Goal: Transaction & Acquisition: Purchase product/service

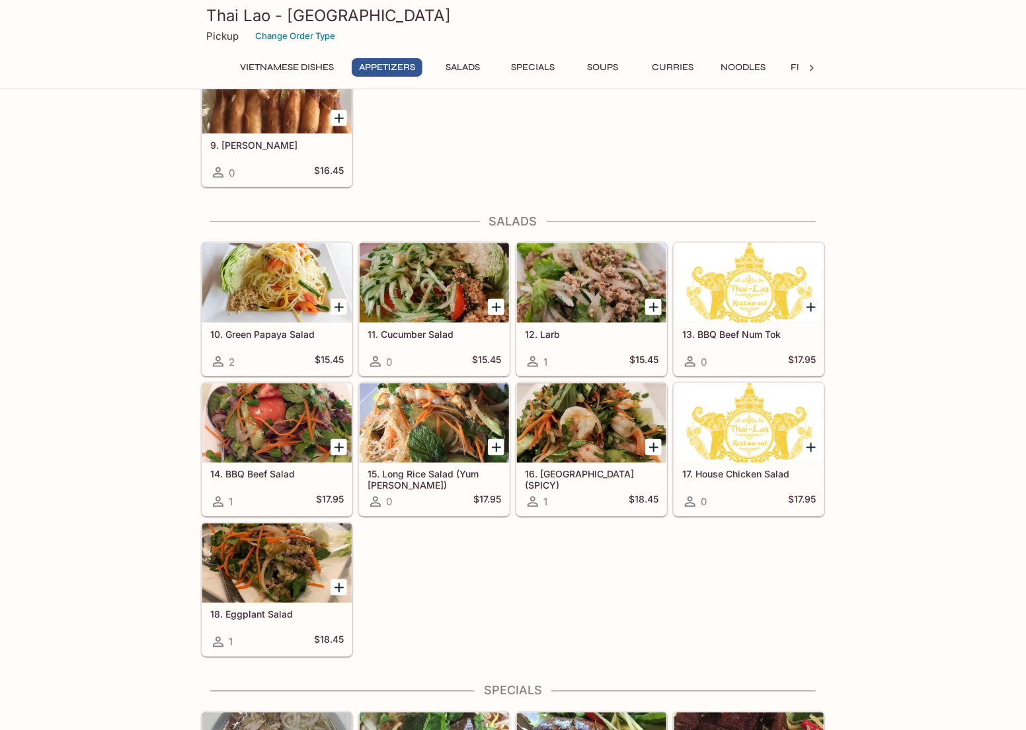
scroll to position [751, 0]
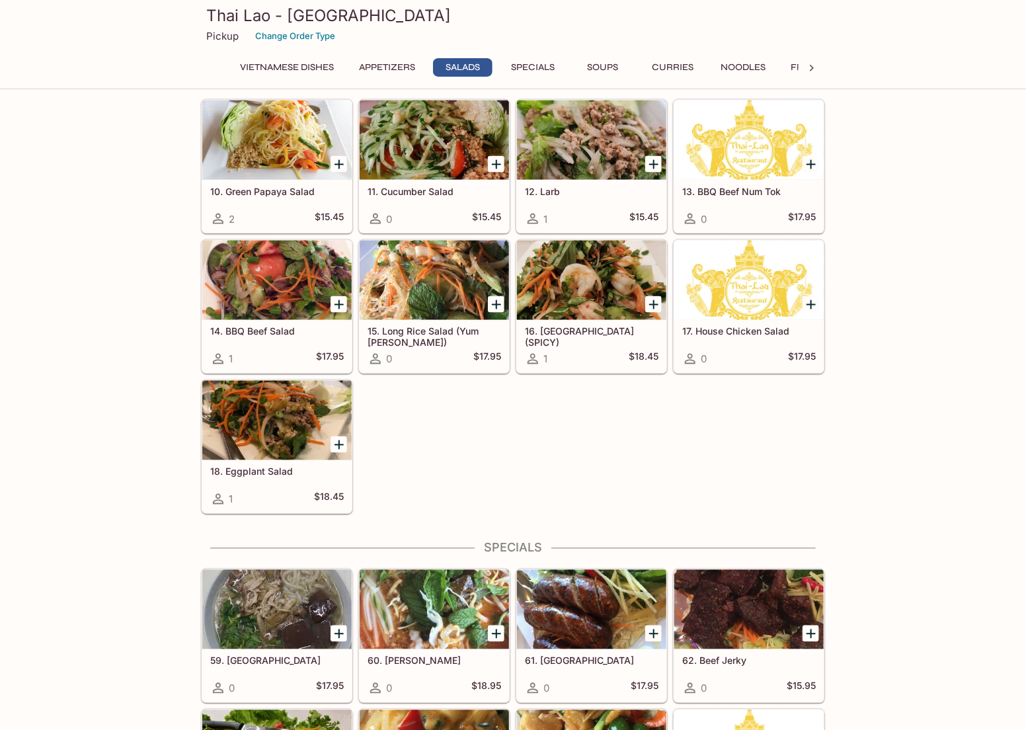
click at [496, 474] on div "10. Green Papaya Salad 2 $15.45 11. Cucumber Salad 0 $15.45 12. Larb 1 $15.45 1…" at bounding box center [511, 304] width 630 height 421
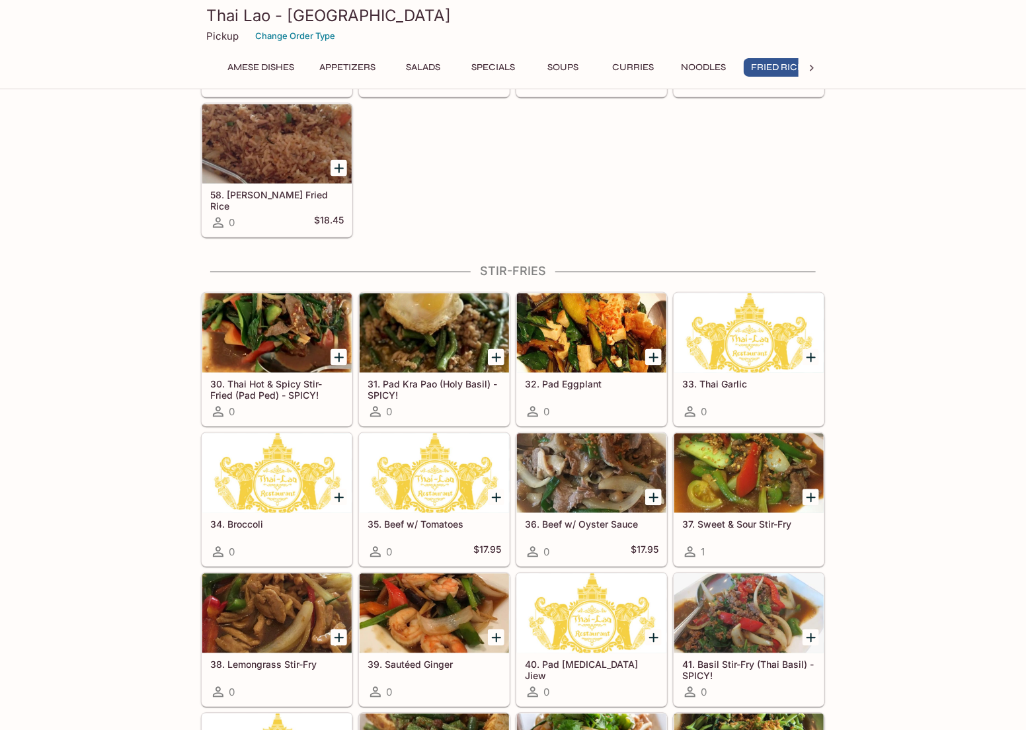
scroll to position [0, 53]
click at [743, 350] on div at bounding box center [749, 333] width 149 height 79
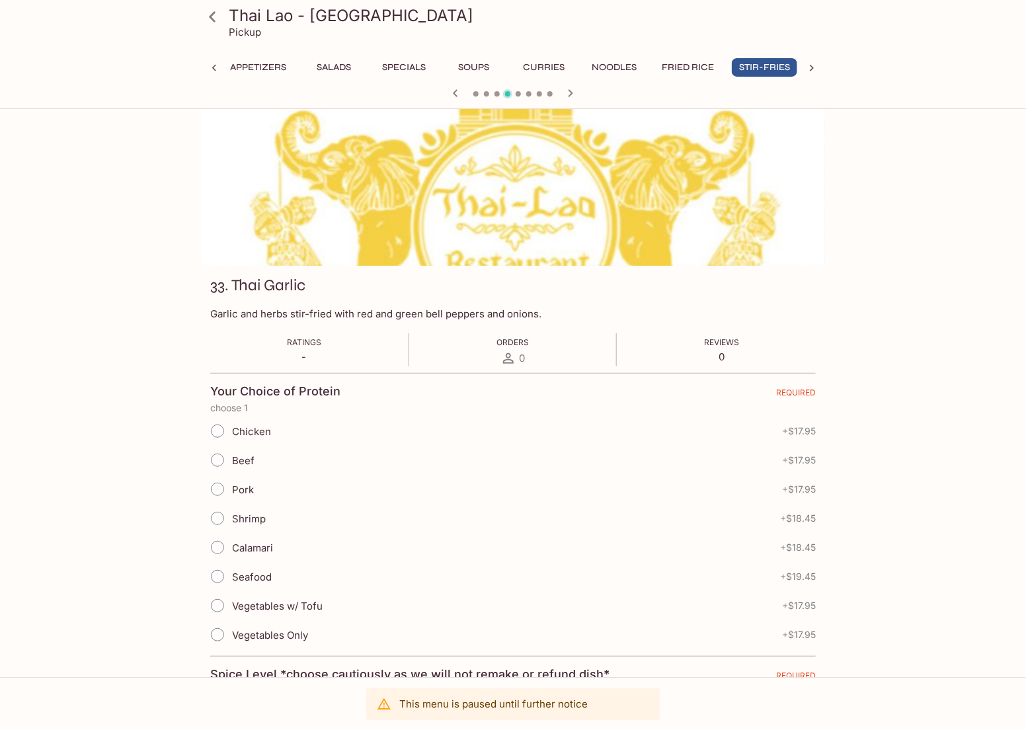
scroll to position [27, 0]
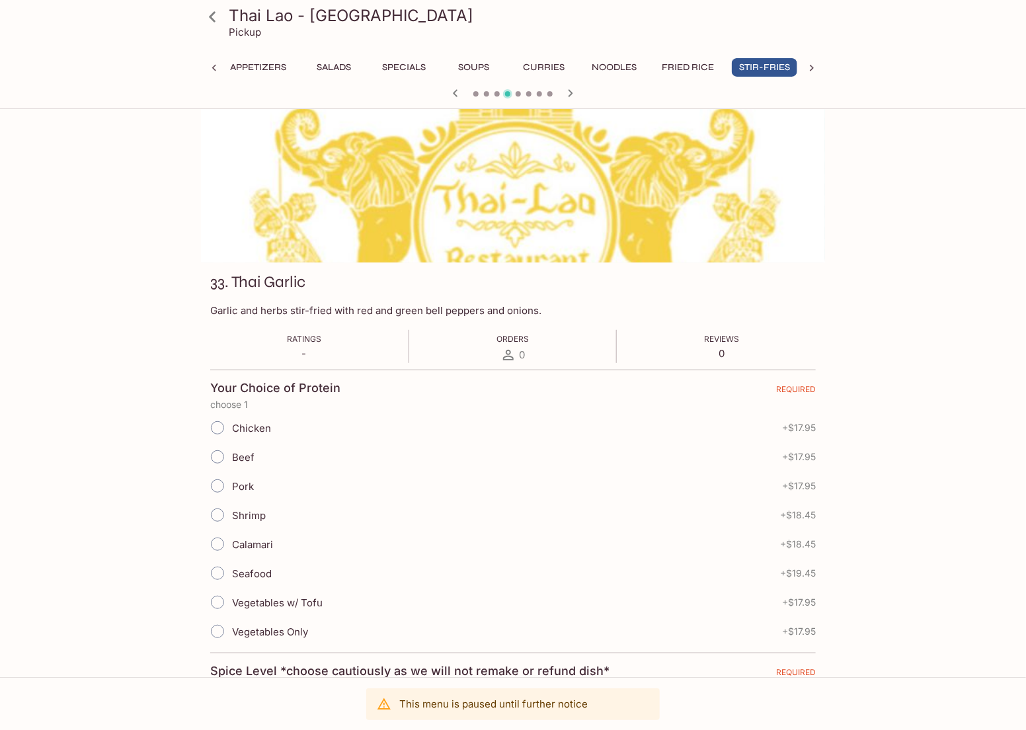
click at [226, 600] on input "Vegetables w/ Tofu" at bounding box center [218, 603] width 28 height 28
radio input "true"
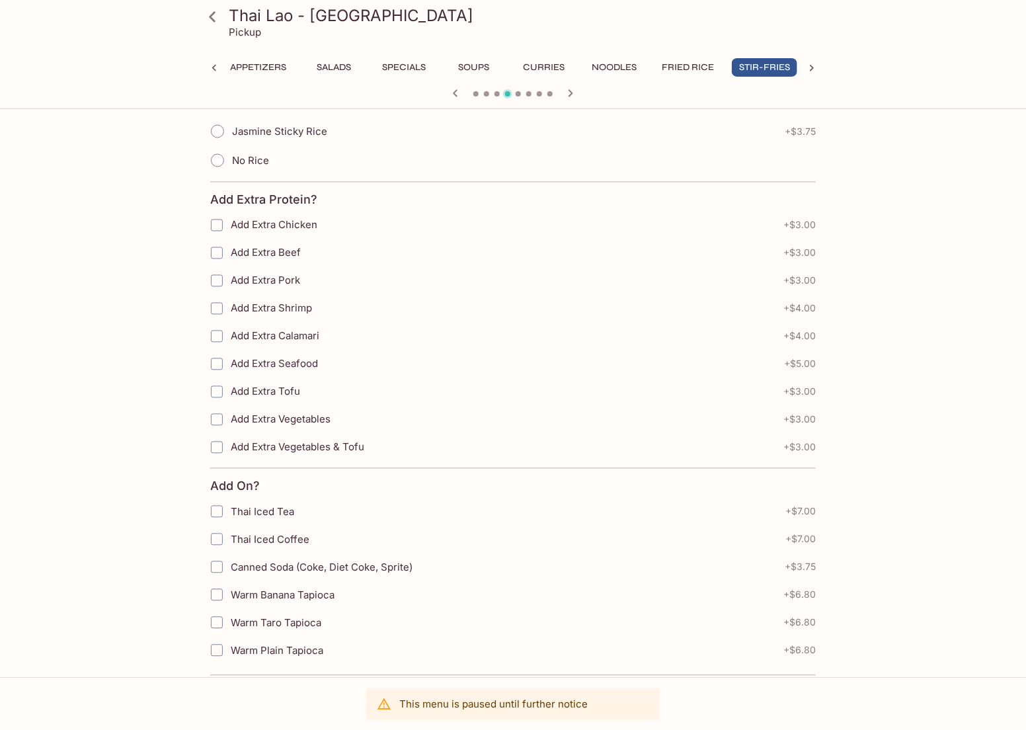
scroll to position [0, 0]
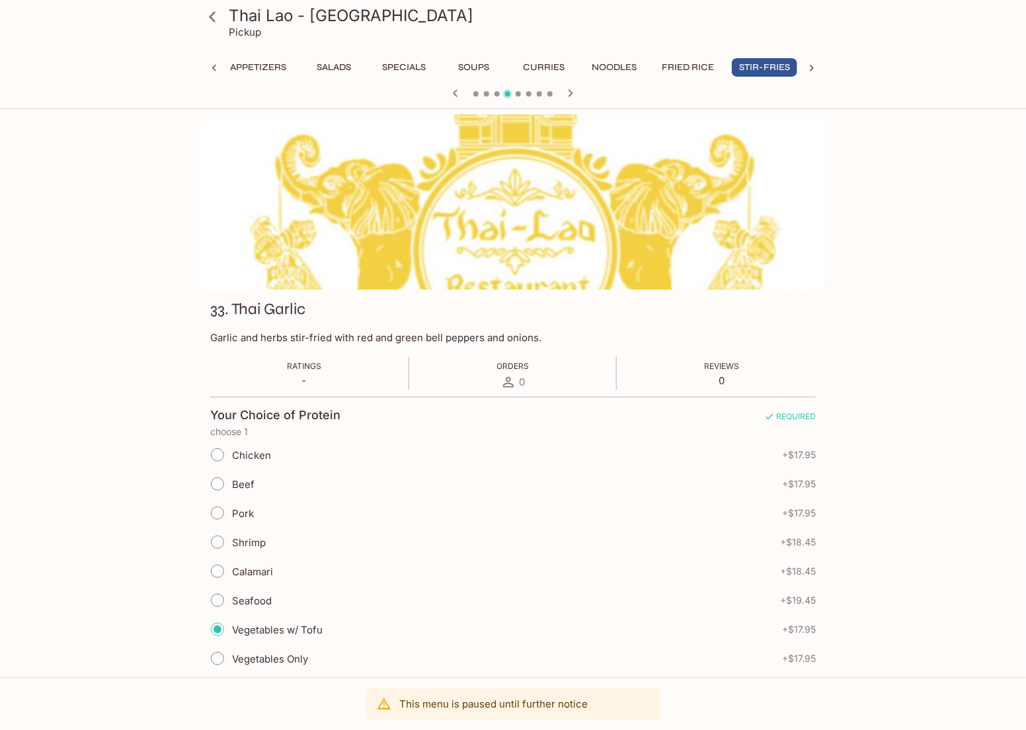
click at [214, 13] on icon at bounding box center [212, 16] width 7 height 11
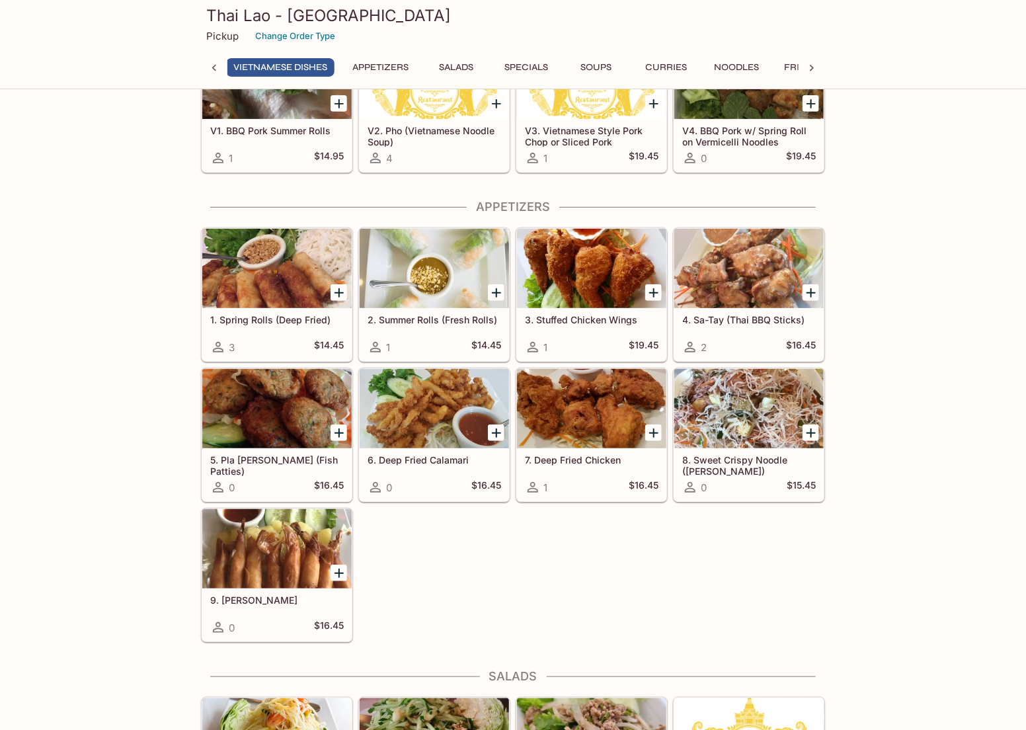
scroll to position [0, 5]
click at [593, 436] on div at bounding box center [591, 408] width 149 height 79
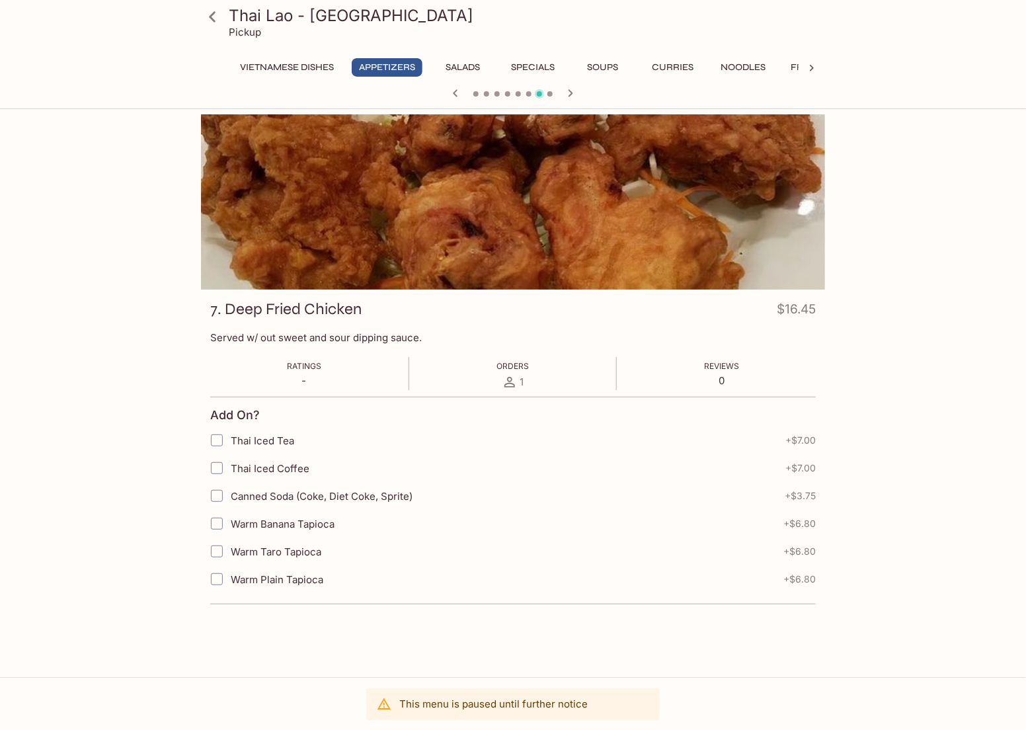
click at [340, 223] on div at bounding box center [513, 201] width 624 height 175
click at [323, 268] on div at bounding box center [513, 201] width 624 height 175
click at [208, 15] on icon at bounding box center [212, 16] width 23 height 23
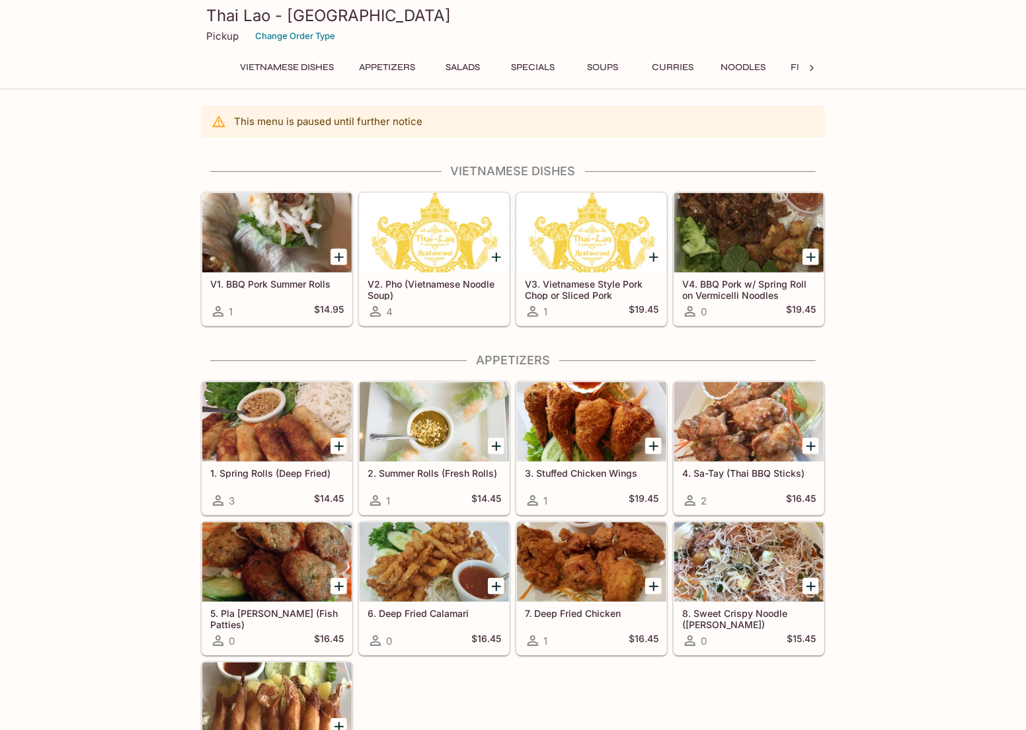
click at [606, 587] on div at bounding box center [591, 561] width 149 height 79
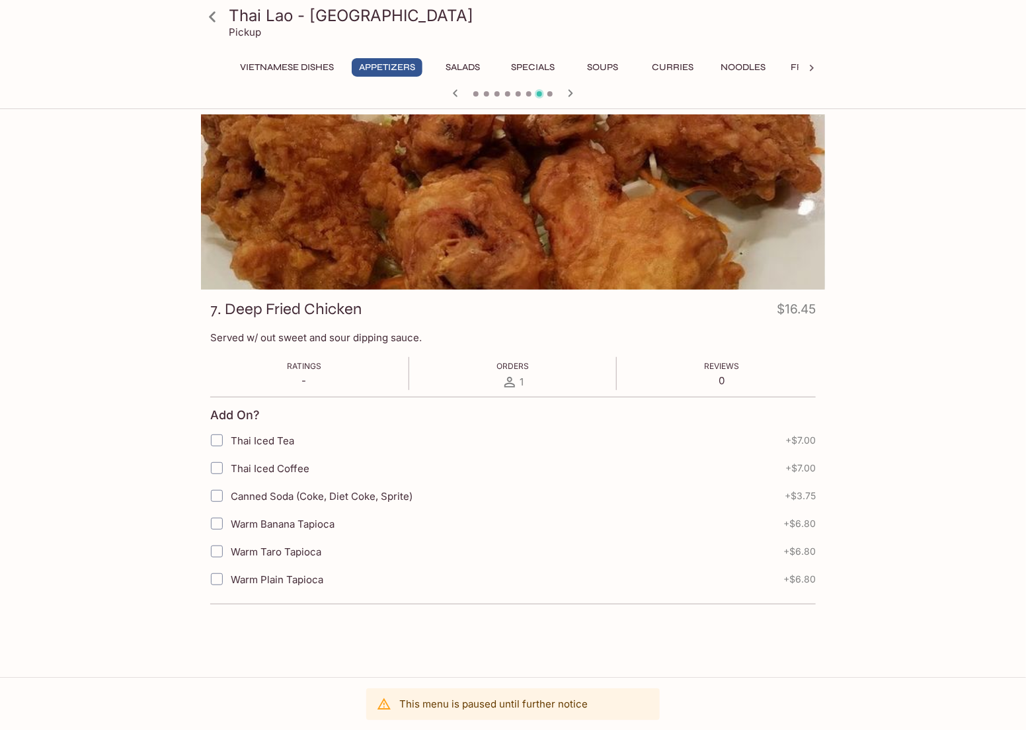
click at [214, 13] on icon at bounding box center [212, 16] width 23 height 23
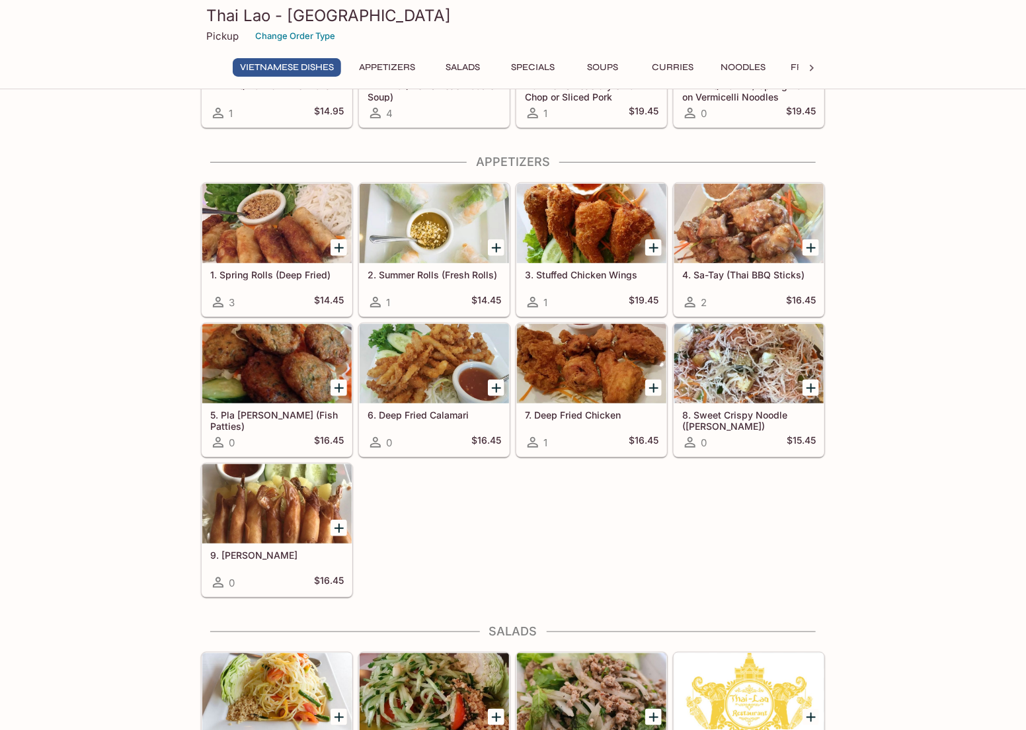
scroll to position [214, 0]
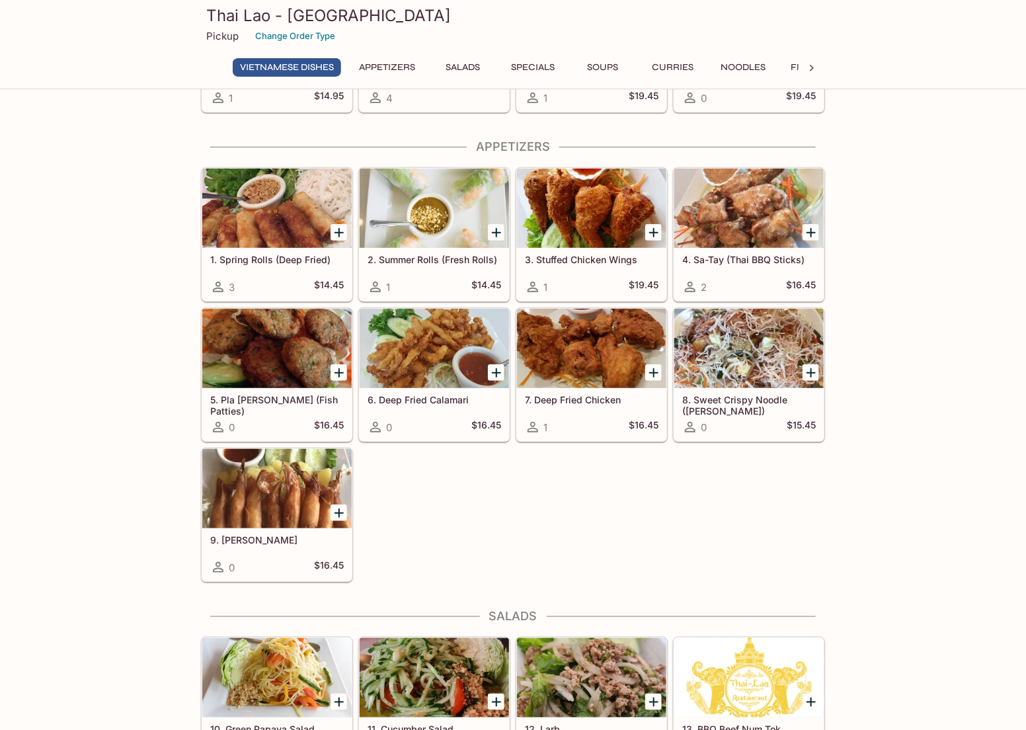
click at [599, 531] on div "1. Spring Rolls (Deep Fried) 3 $14.45 2. Summer Rolls (Fresh Rolls) 1 $14.45 3.…" at bounding box center [511, 372] width 630 height 421
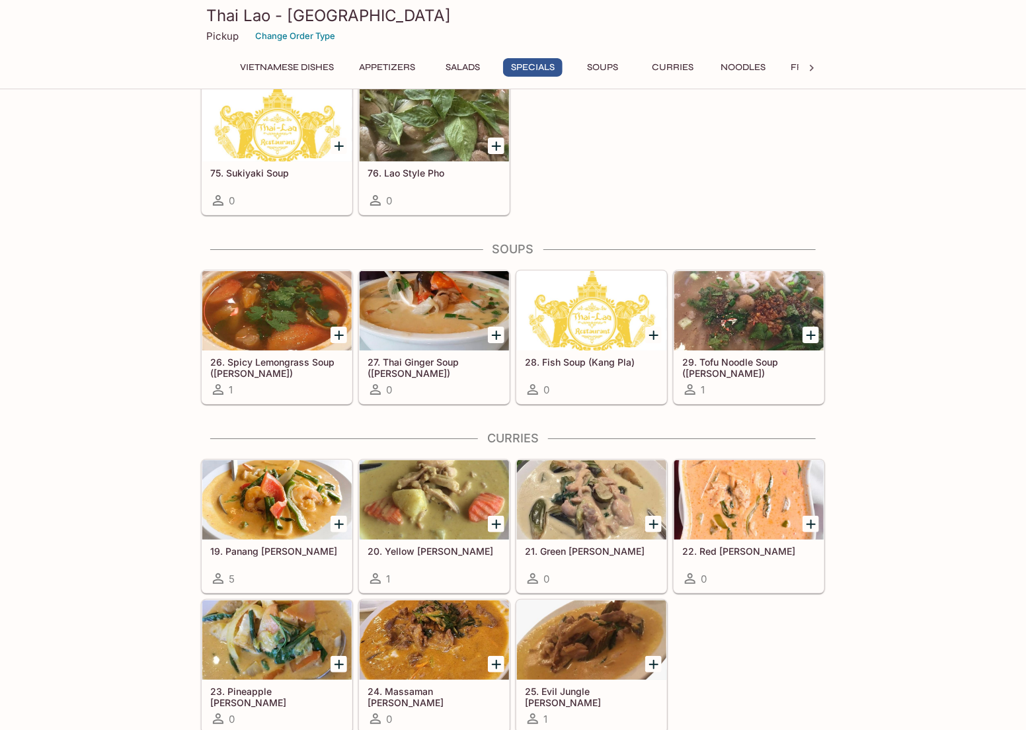
scroll to position [1838, 0]
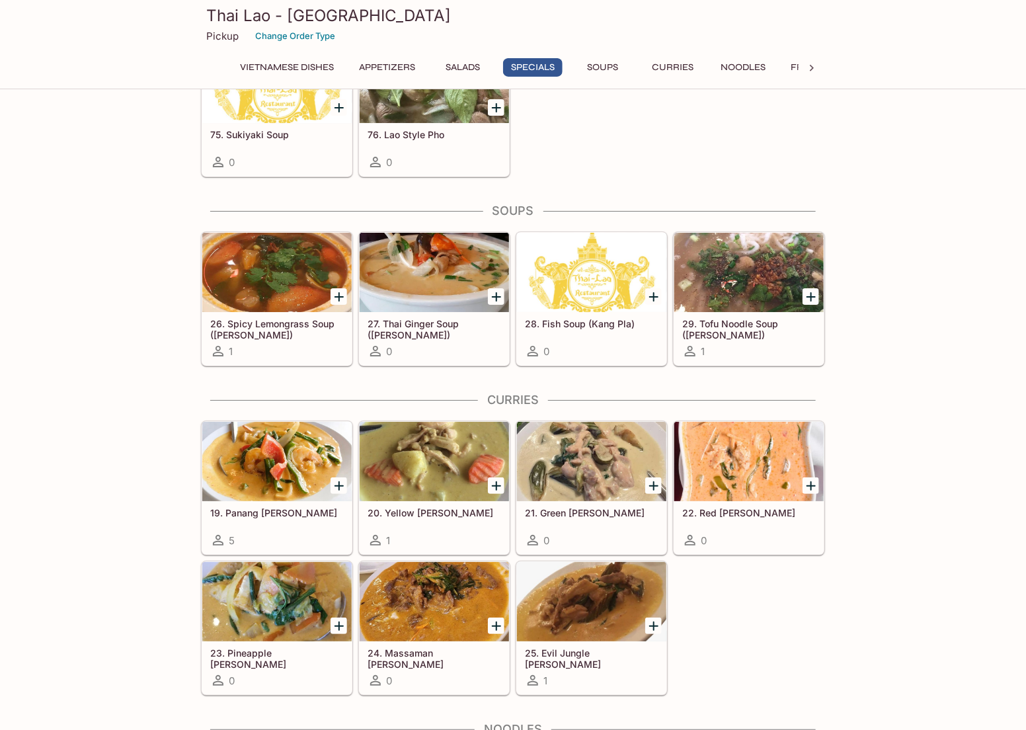
click at [251, 513] on div "19. Panang [PERSON_NAME] 5" at bounding box center [276, 527] width 149 height 53
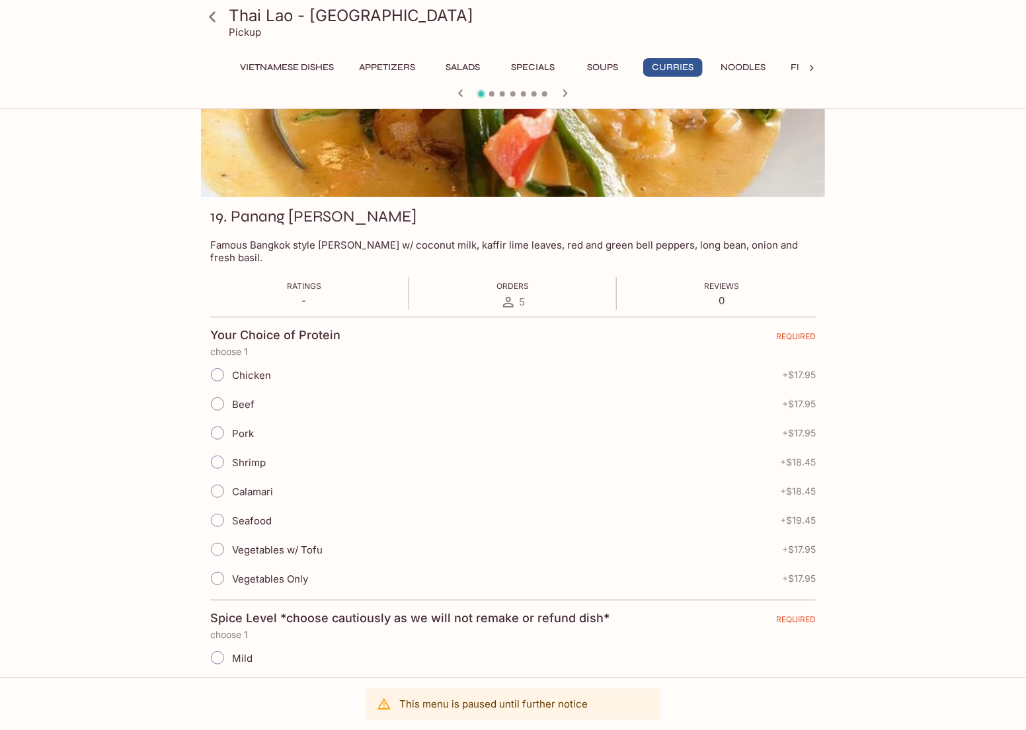
scroll to position [112, 0]
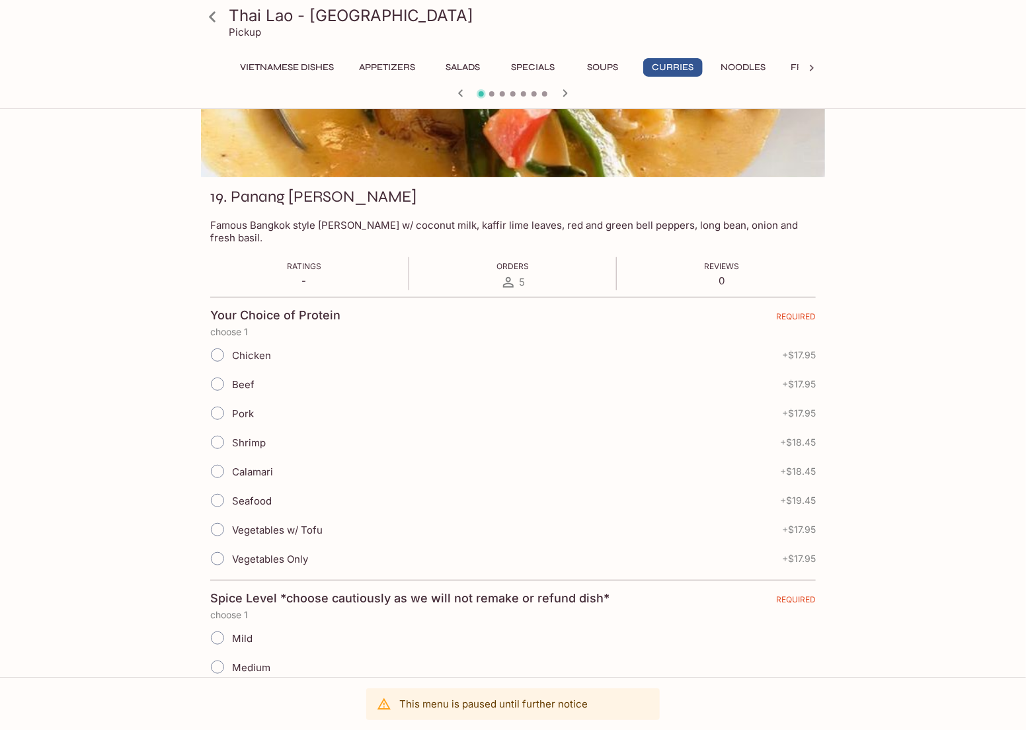
click at [567, 90] on icon "button" at bounding box center [565, 93] width 16 height 16
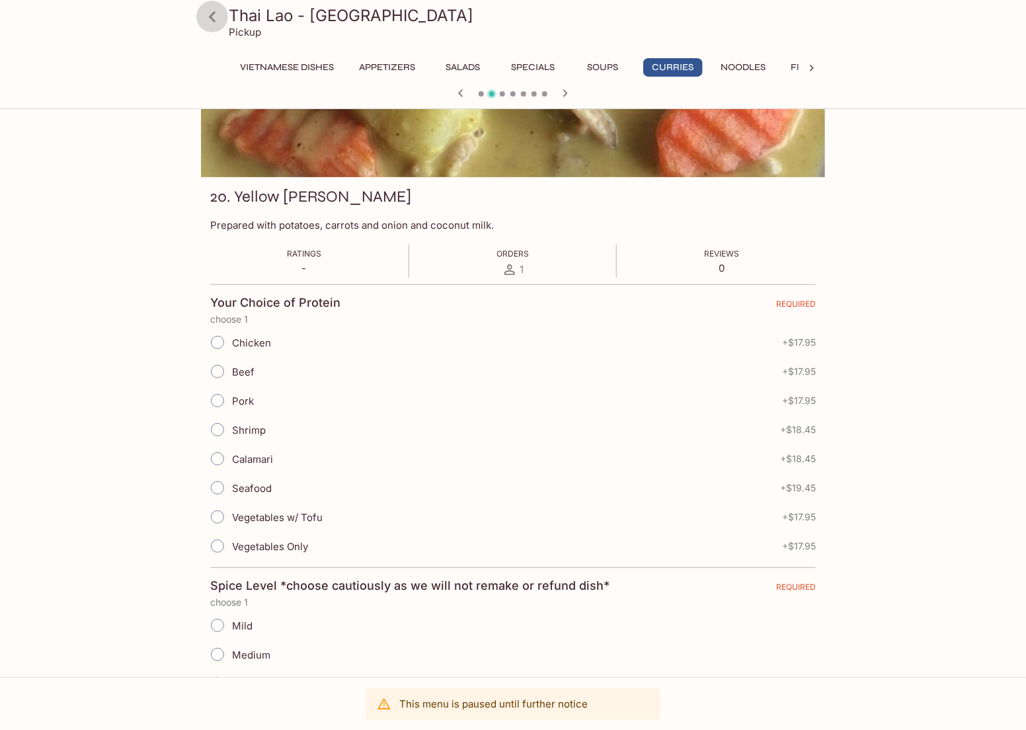
click at [214, 18] on icon at bounding box center [212, 16] width 23 height 23
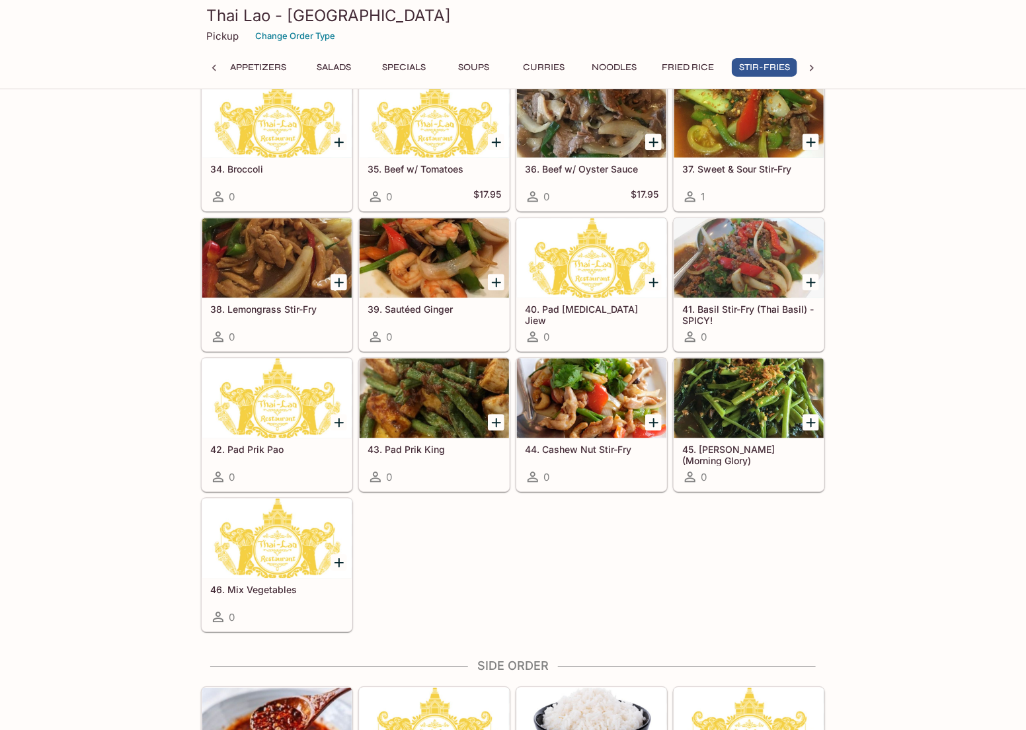
scroll to position [3361, 0]
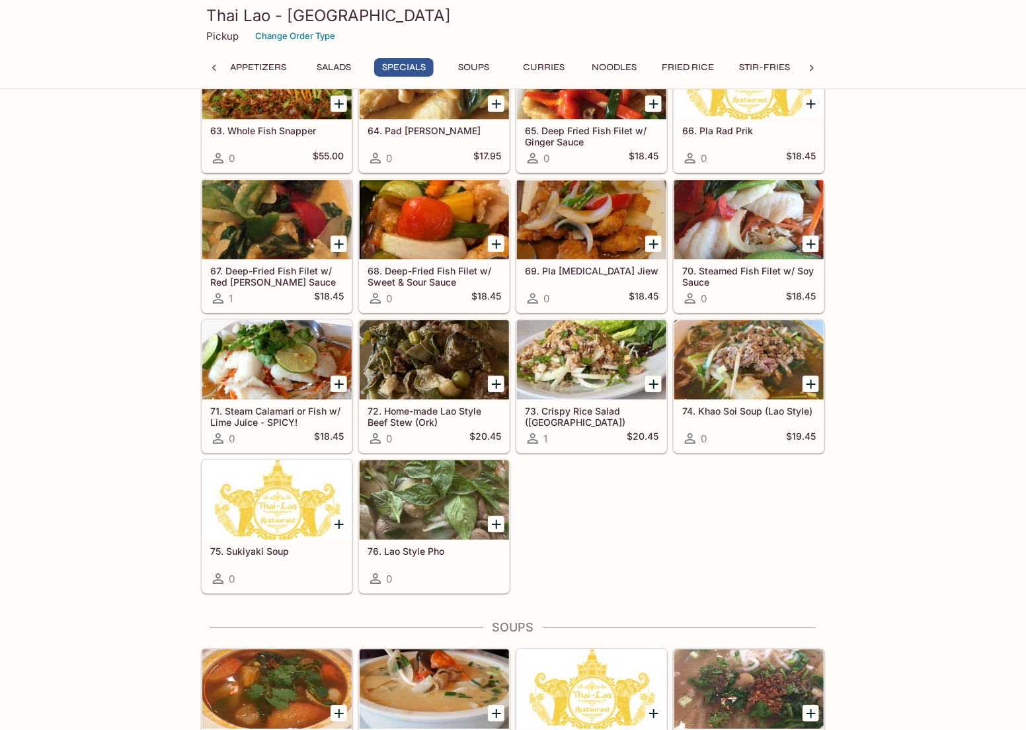
scroll to position [1361, 0]
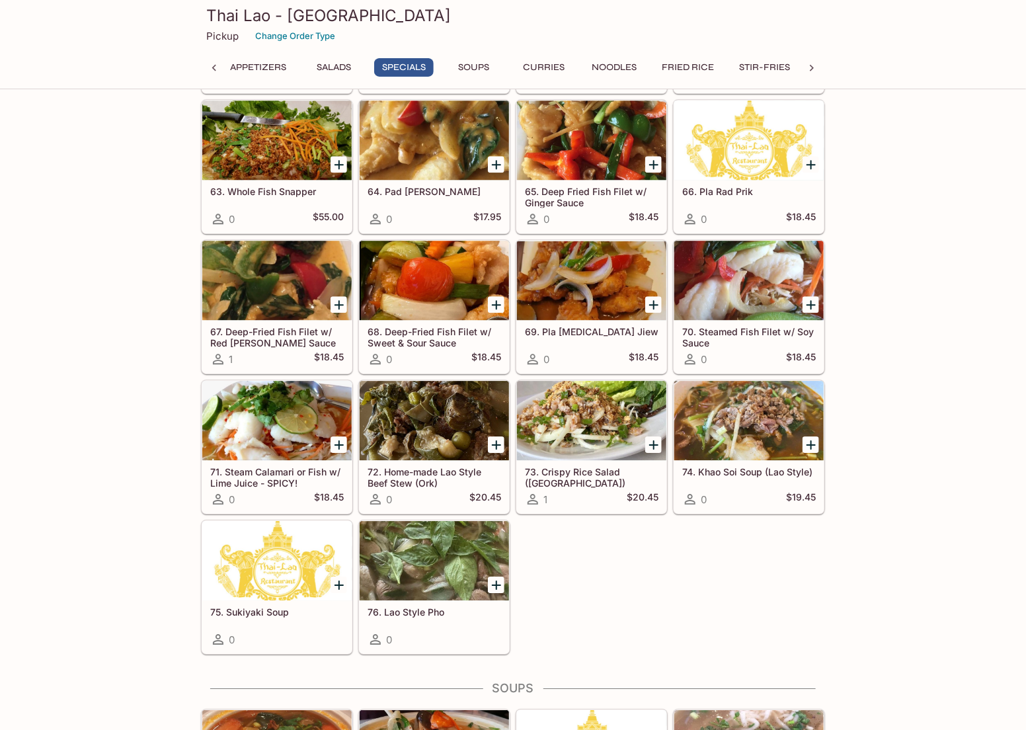
click at [571, 514] on div "59. Kao Peak 0 $17.95 60. [PERSON_NAME] 0 $18.95 61. Sai Oua 0 $17.95 62. Beef …" at bounding box center [511, 304] width 630 height 701
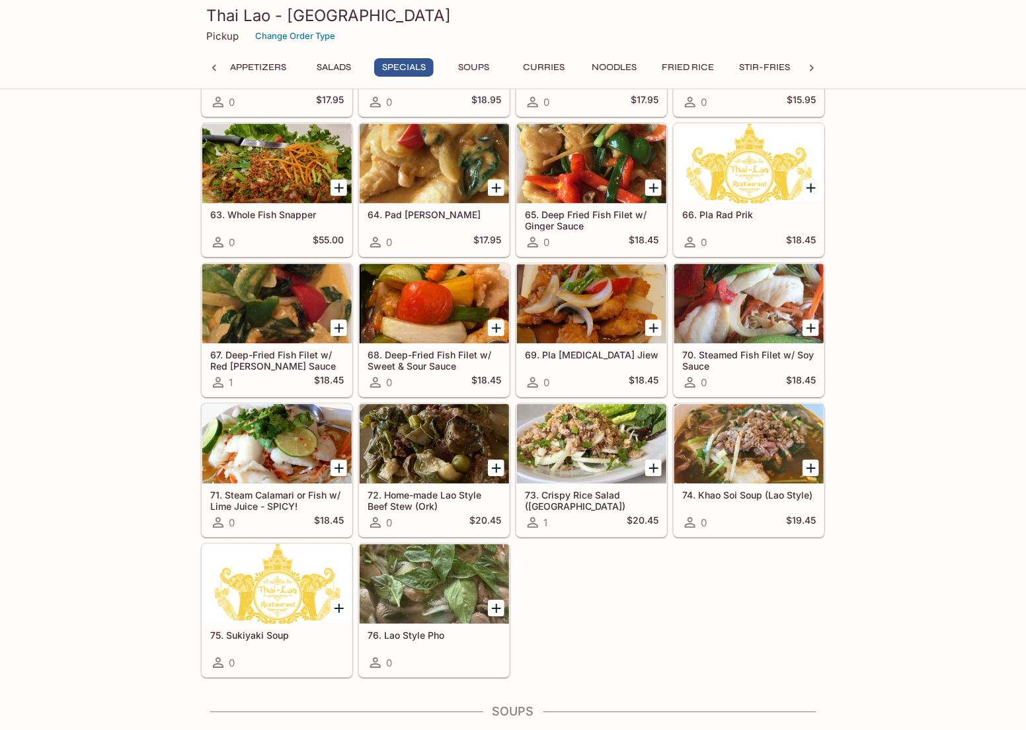
scroll to position [1339, 0]
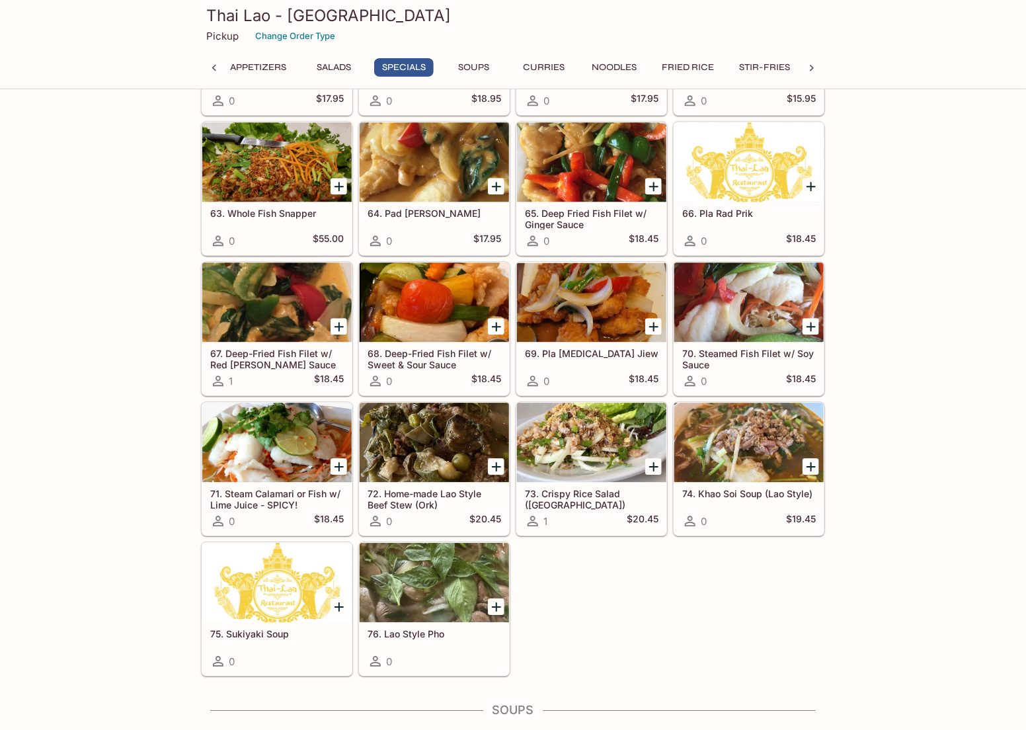
click at [677, 594] on div "59. Kao Peak 0 $17.95 60. [PERSON_NAME] 0 $18.95 61. Sai Oua 0 $17.95 62. Beef …" at bounding box center [511, 326] width 630 height 701
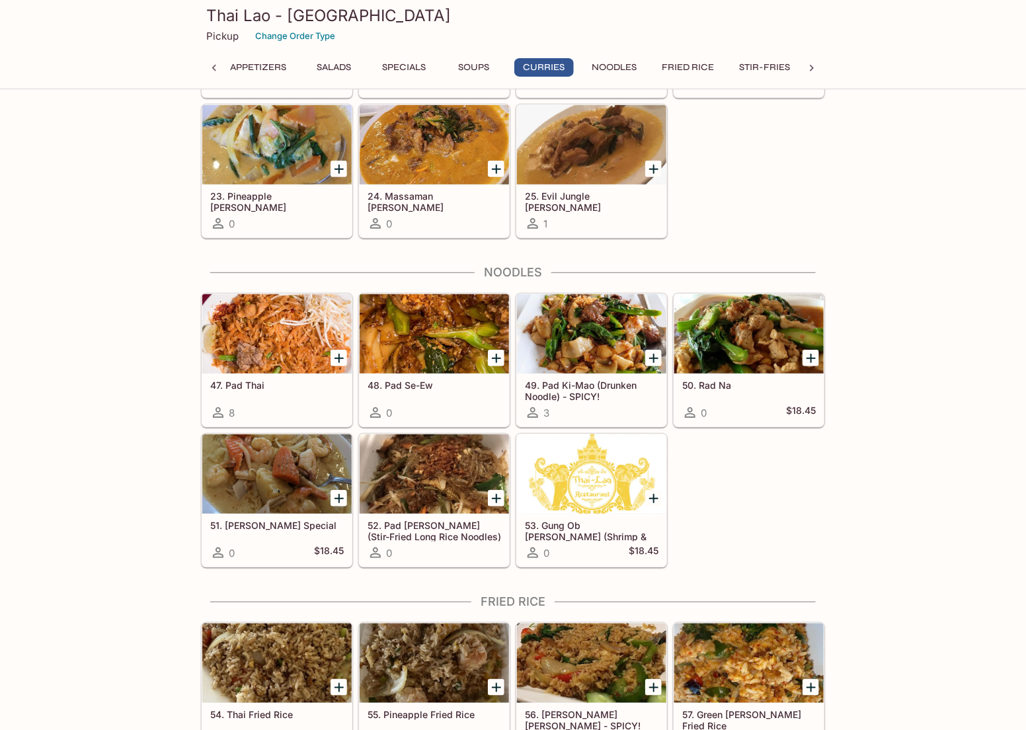
scroll to position [2297, 0]
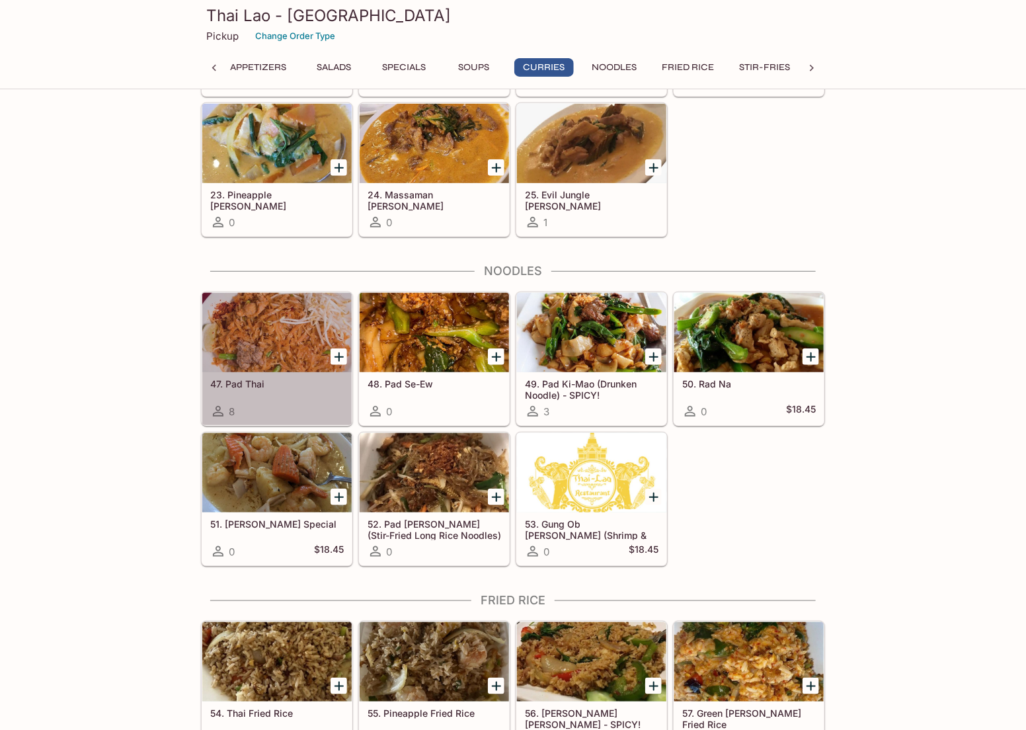
click at [254, 378] on h5 "47. Pad Thai" at bounding box center [277, 383] width 134 height 11
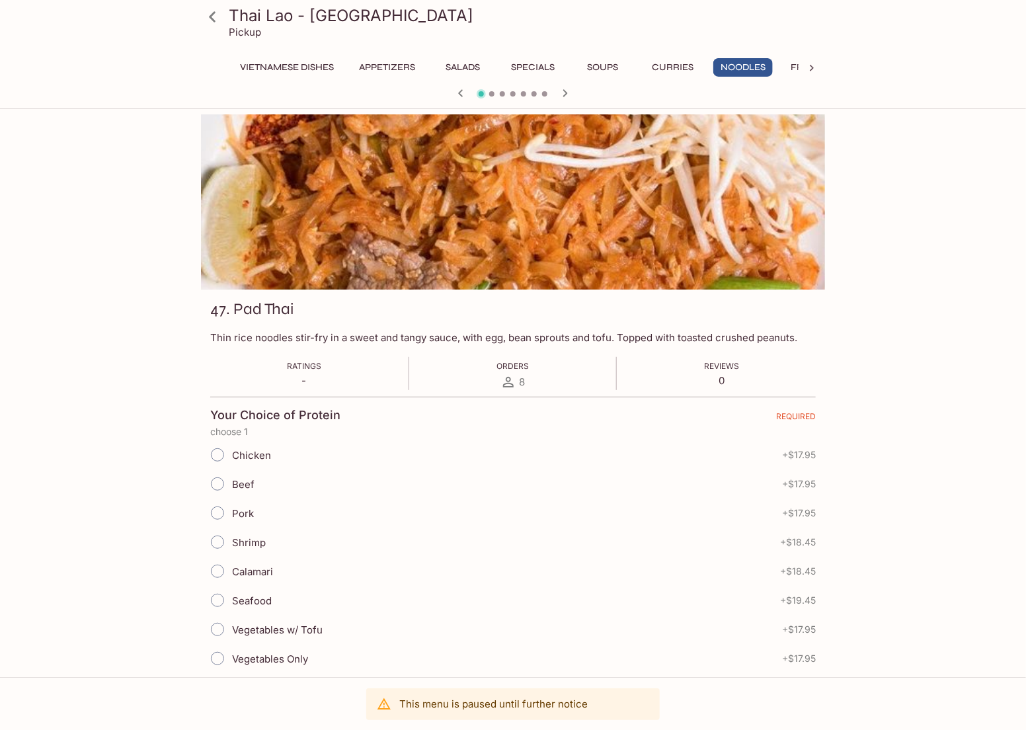
click at [212, 19] on icon at bounding box center [212, 16] width 7 height 11
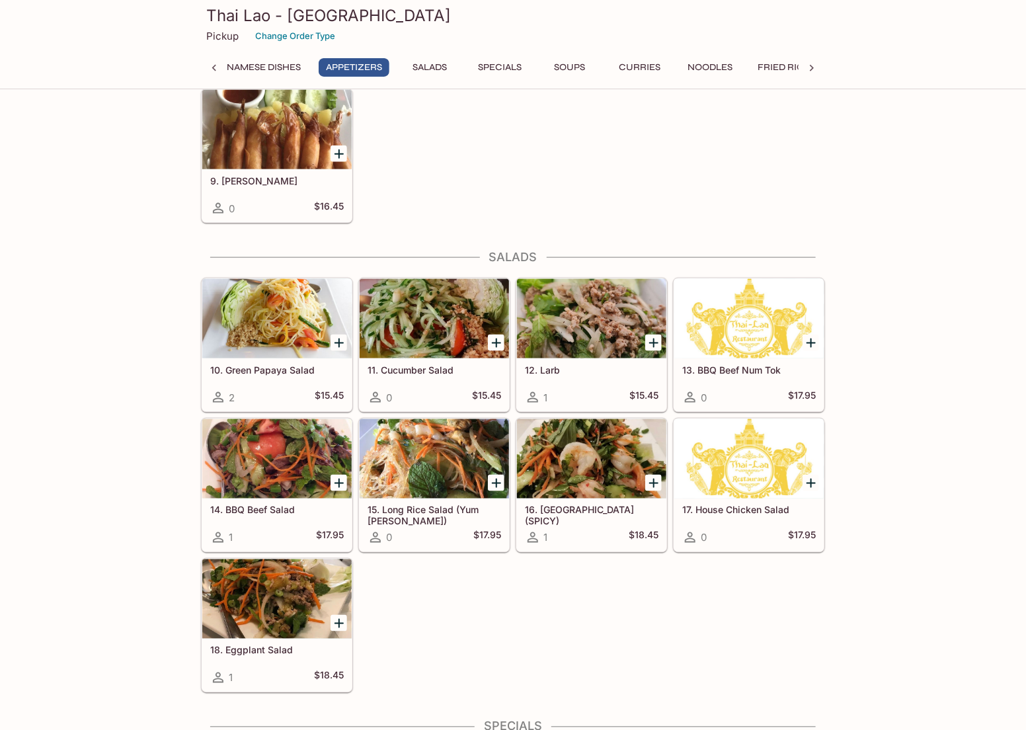
scroll to position [2515, 0]
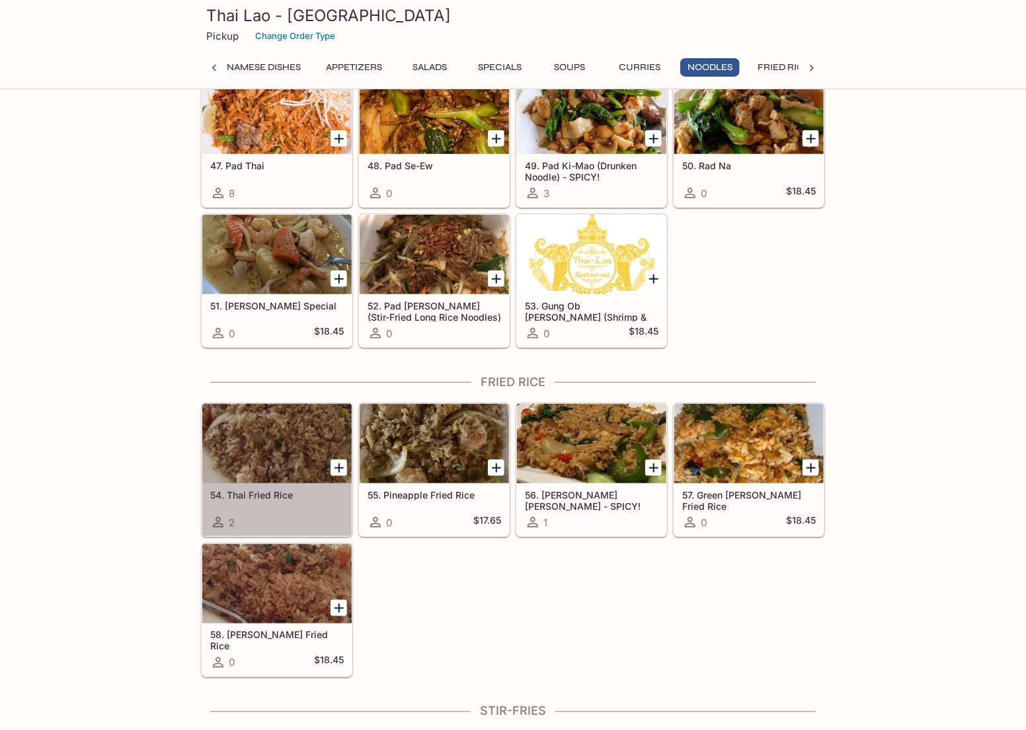
click at [270, 489] on h5 "54. Thai Fried Rice" at bounding box center [277, 494] width 134 height 11
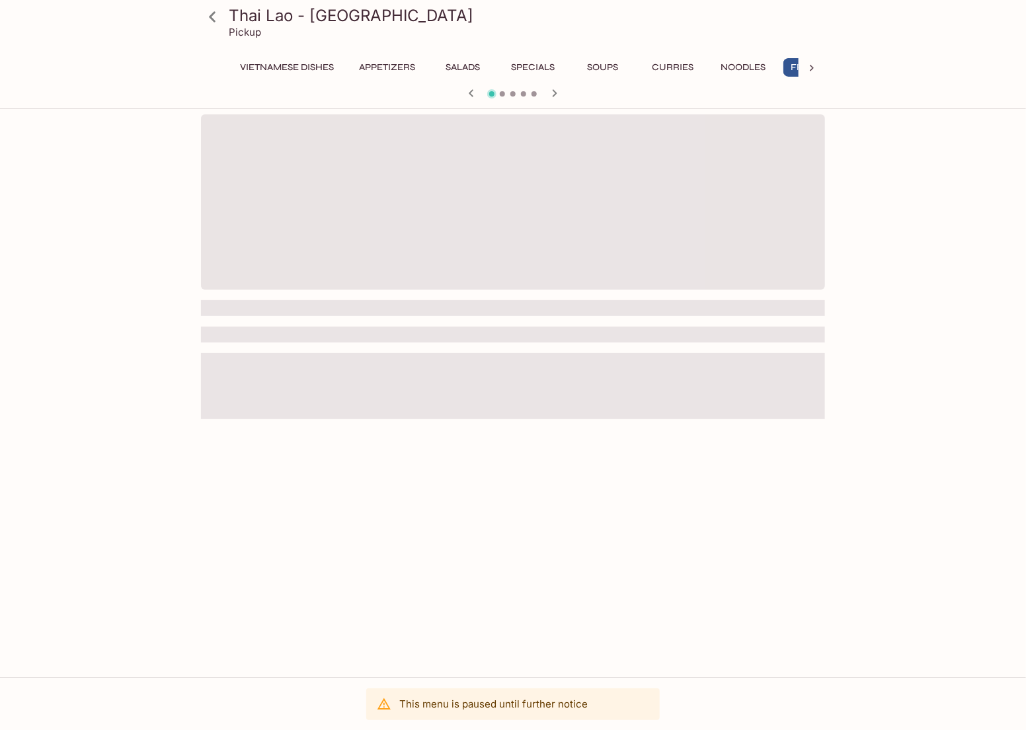
scroll to position [0, 53]
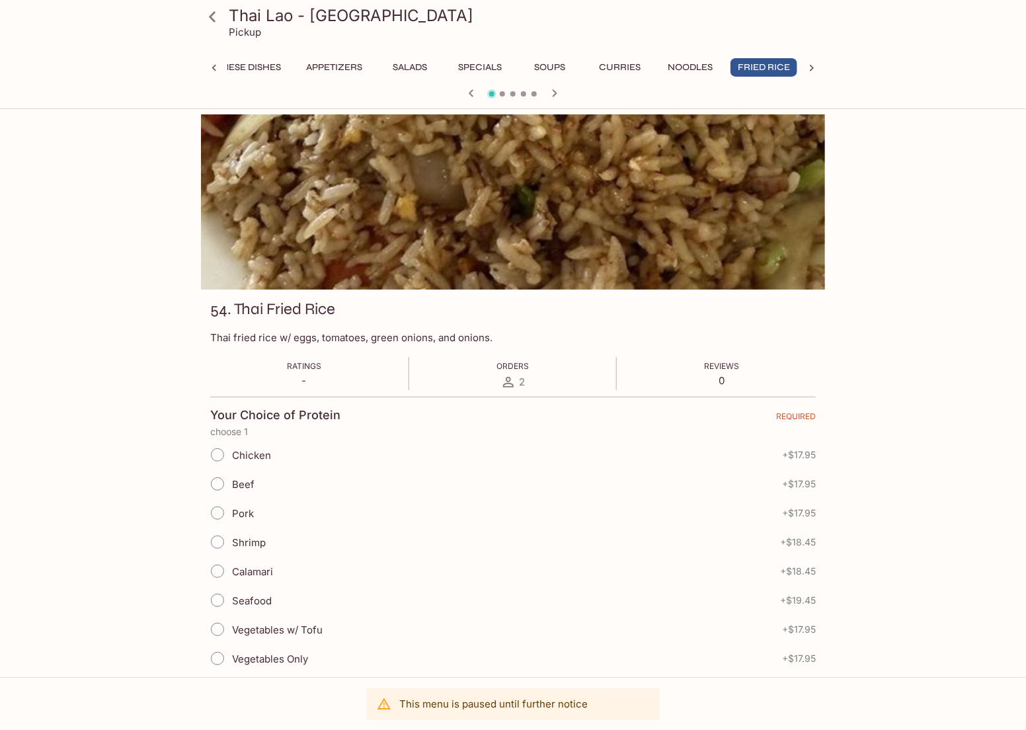
click at [212, 33] on div "Thai Lao - [GEOGRAPHIC_DATA] Pickup" at bounding box center [513, 26] width 635 height 53
click at [213, 24] on icon at bounding box center [212, 16] width 23 height 23
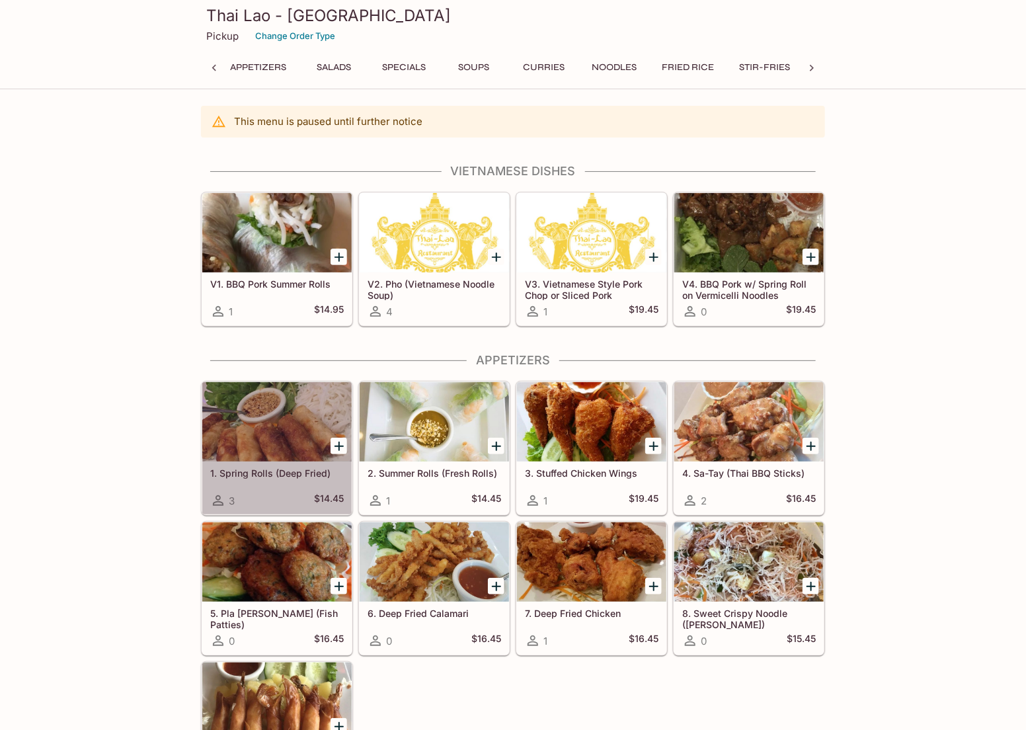
click at [225, 469] on h5 "1. Spring Rolls (Deep Fried)" at bounding box center [277, 473] width 134 height 11
